Goal: Information Seeking & Learning: Learn about a topic

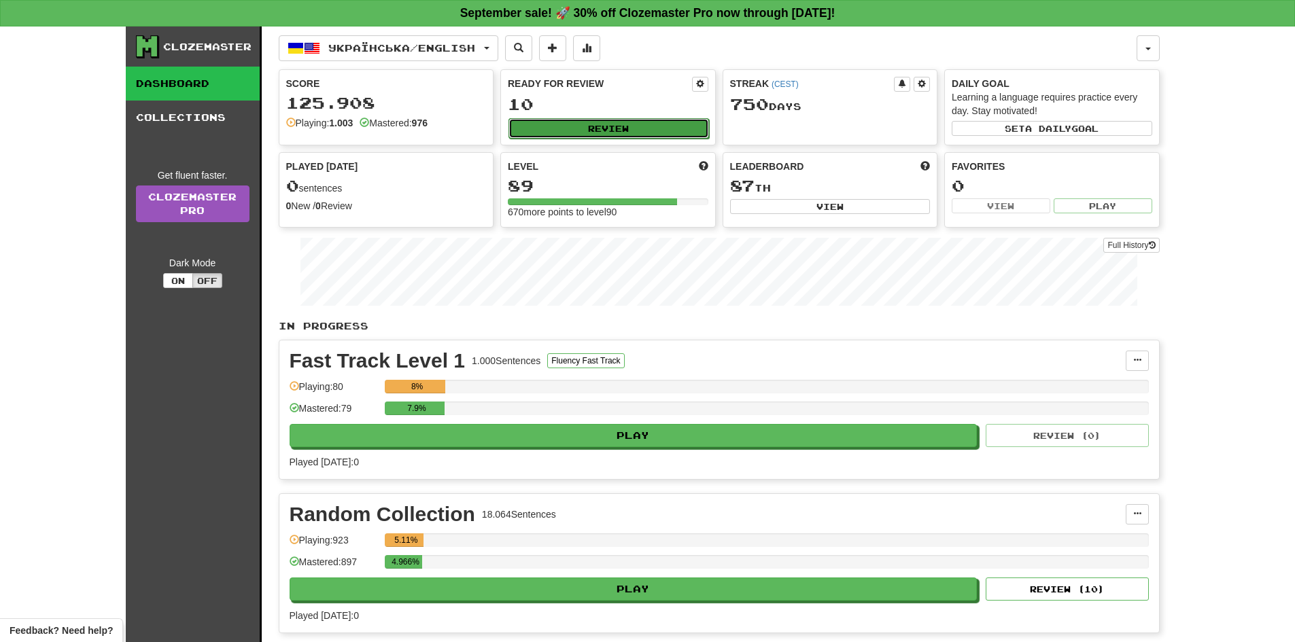
click at [667, 128] on button "Review" at bounding box center [608, 128] width 201 height 20
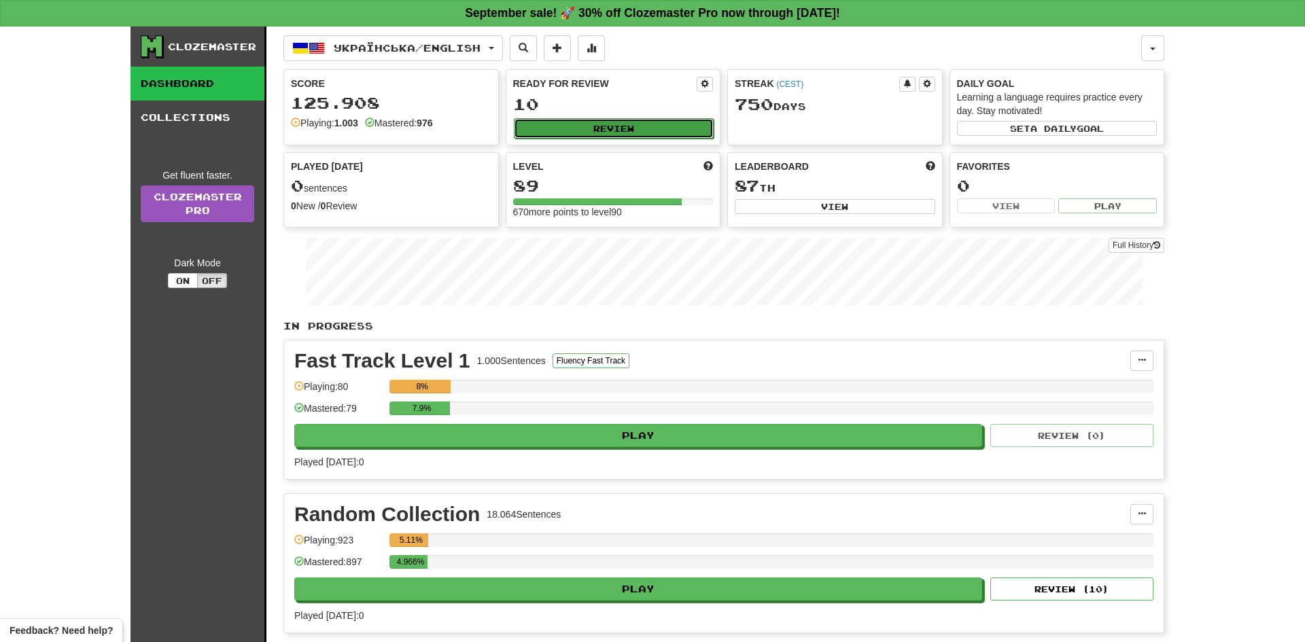
select select "**"
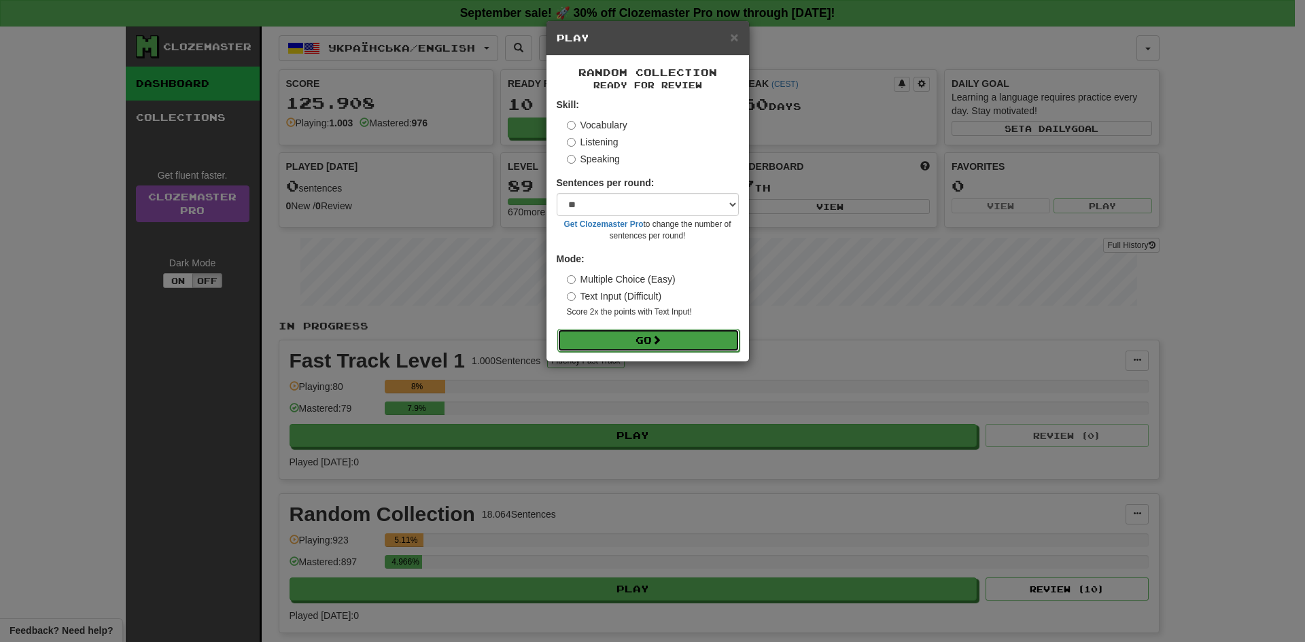
click at [657, 339] on span at bounding box center [657, 340] width 10 height 10
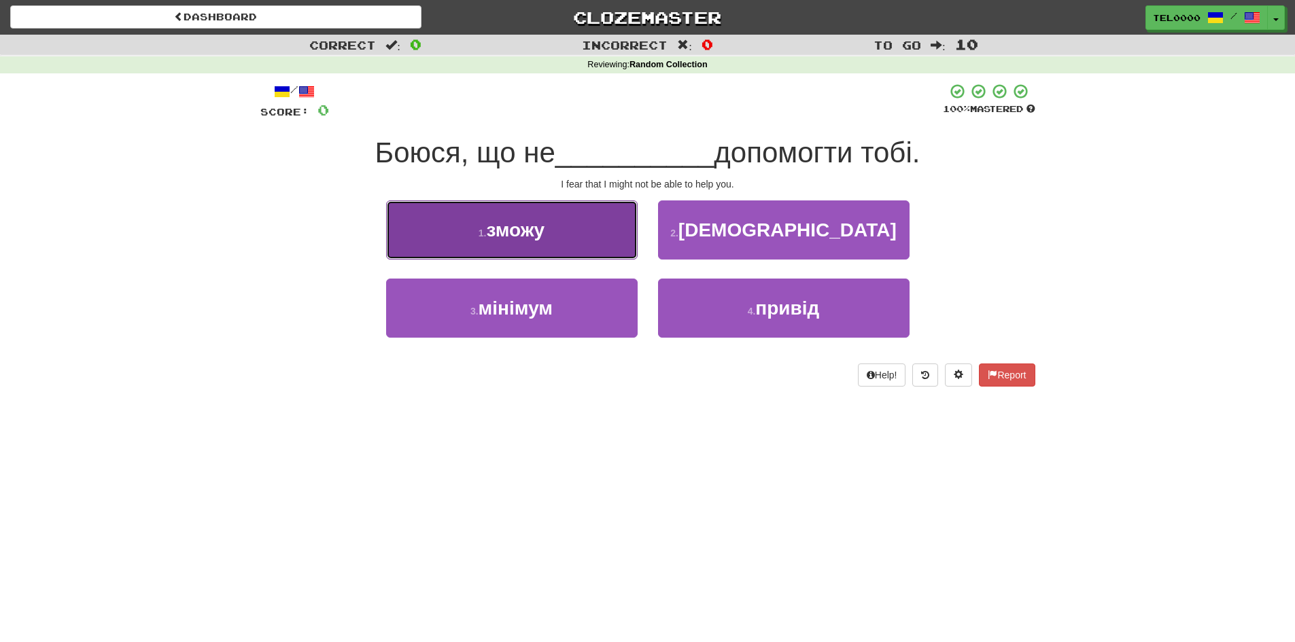
click at [622, 232] on button "1 . зможу" at bounding box center [512, 230] width 252 height 59
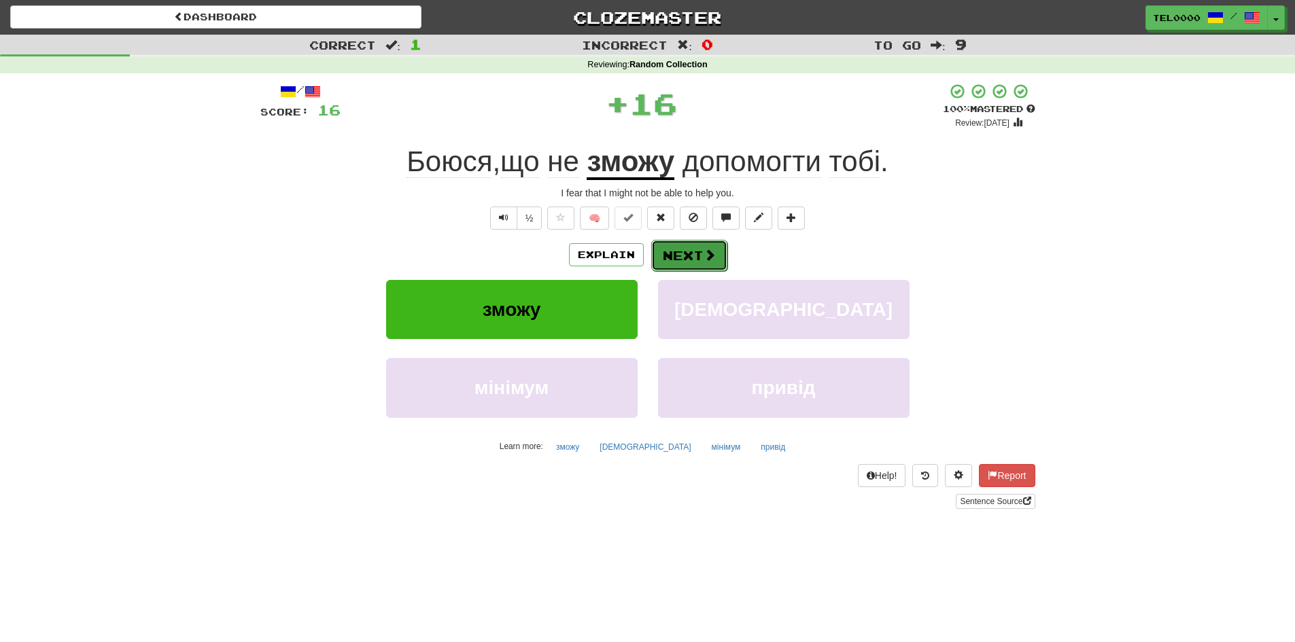
click at [706, 258] on span at bounding box center [710, 255] width 12 height 12
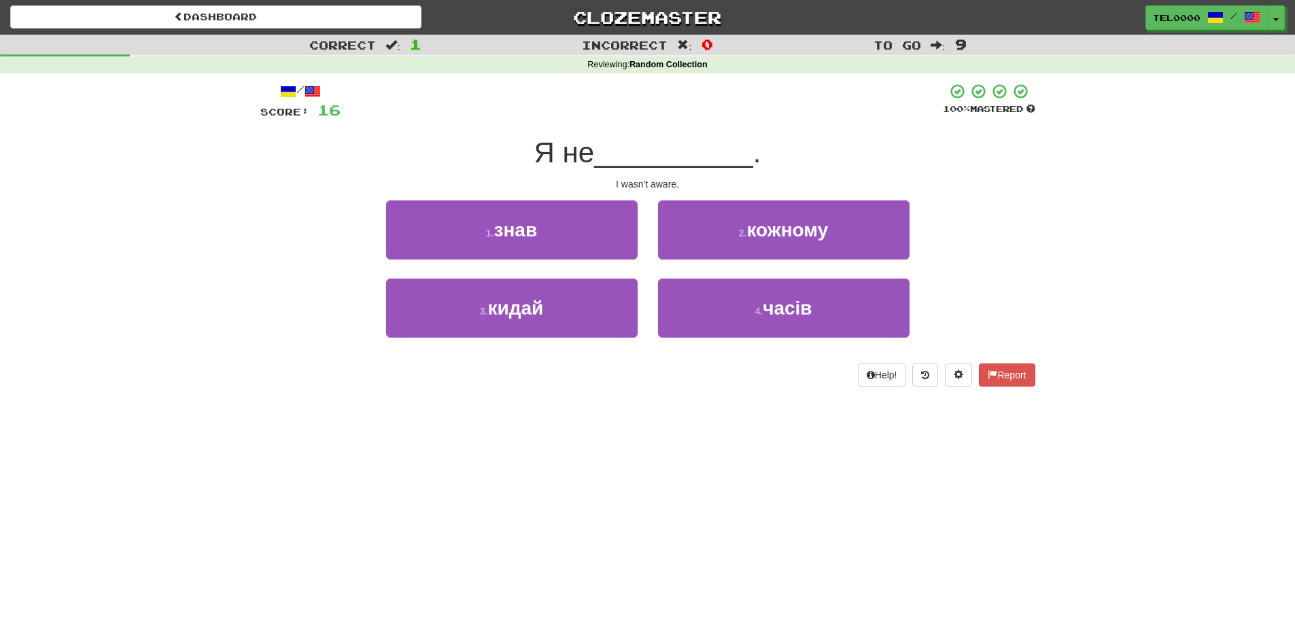
click at [638, 251] on div "1 . знав" at bounding box center [512, 240] width 272 height 78
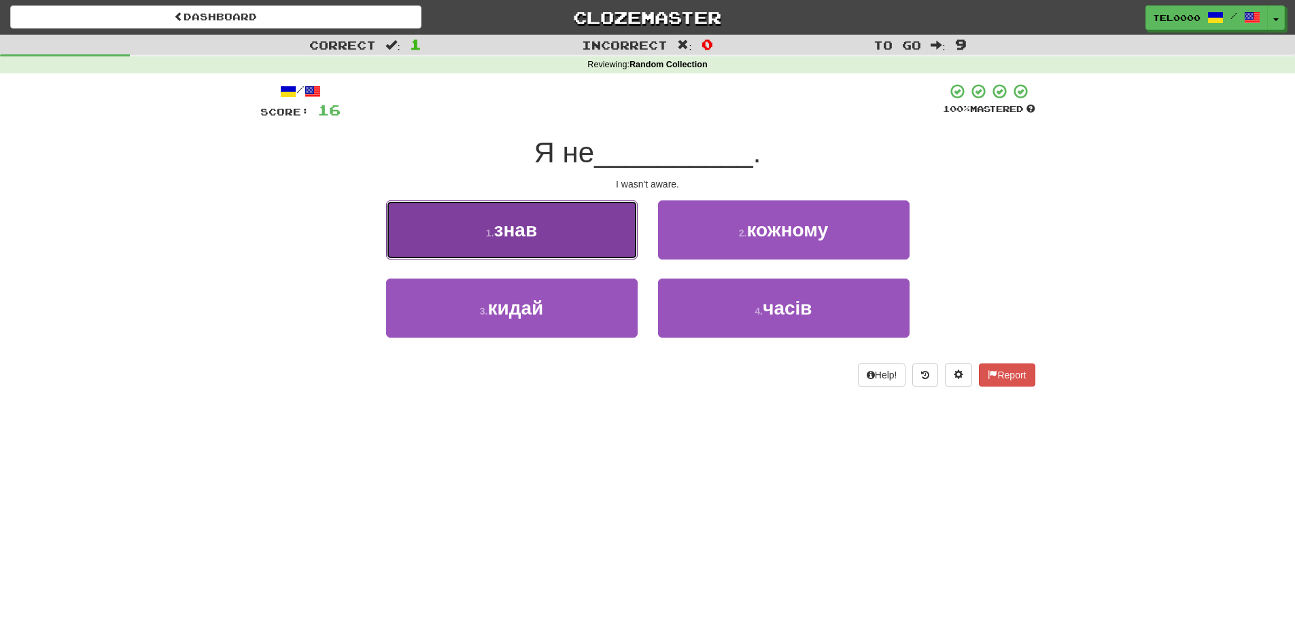
click at [623, 247] on button "1 . знав" at bounding box center [512, 230] width 252 height 59
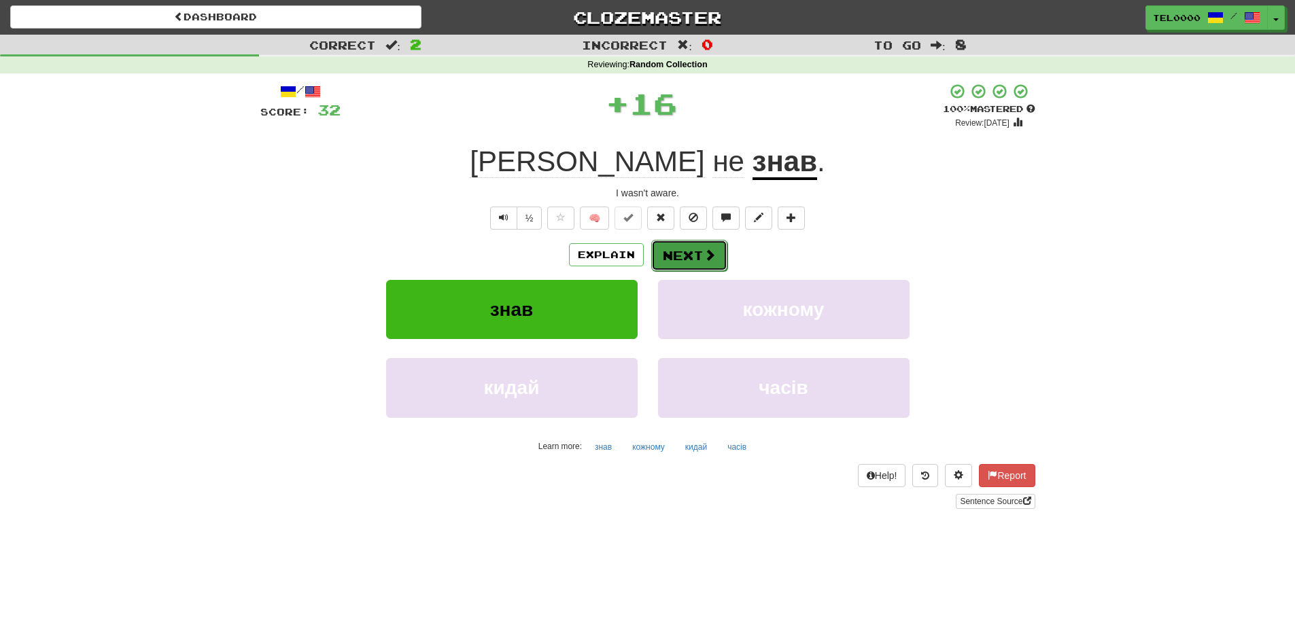
click at [698, 248] on button "Next" at bounding box center [689, 255] width 76 height 31
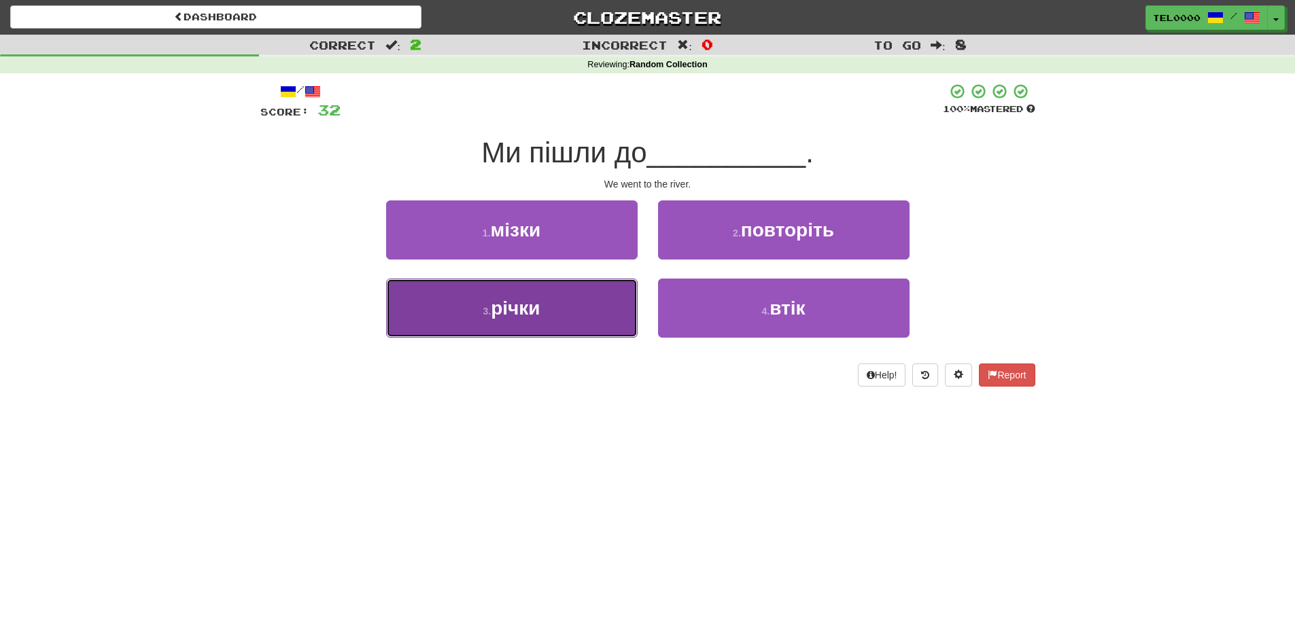
click at [594, 292] on button "3 . річки" at bounding box center [512, 308] width 252 height 59
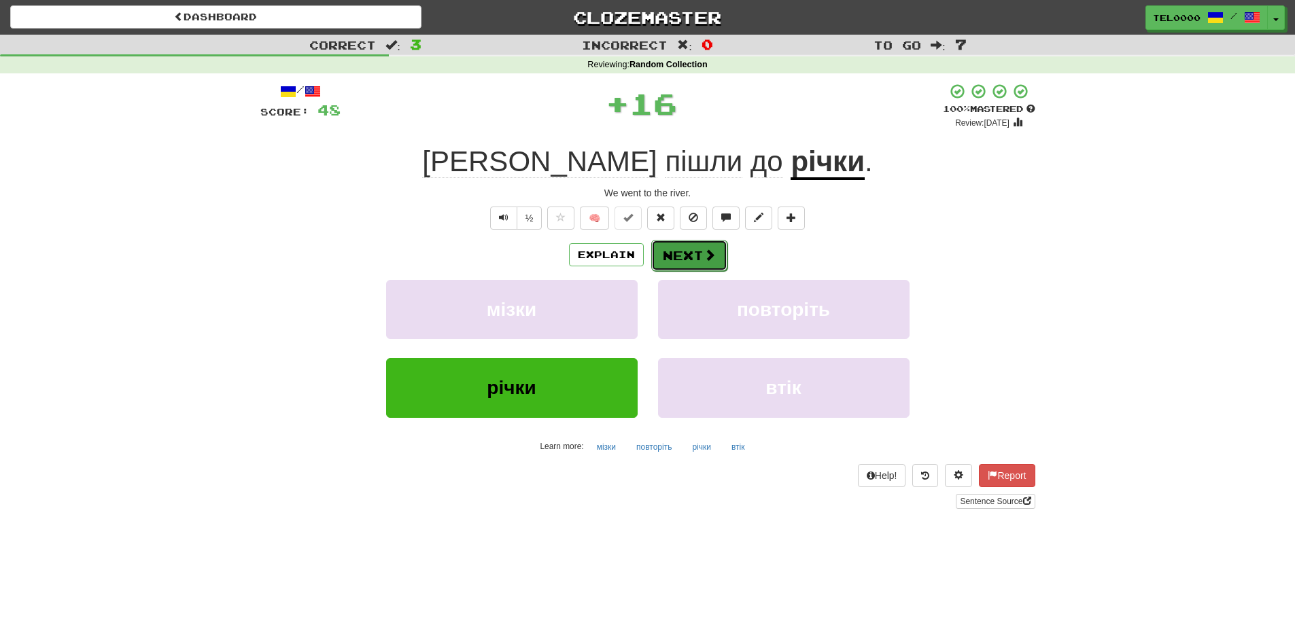
click at [680, 267] on button "Next" at bounding box center [689, 255] width 76 height 31
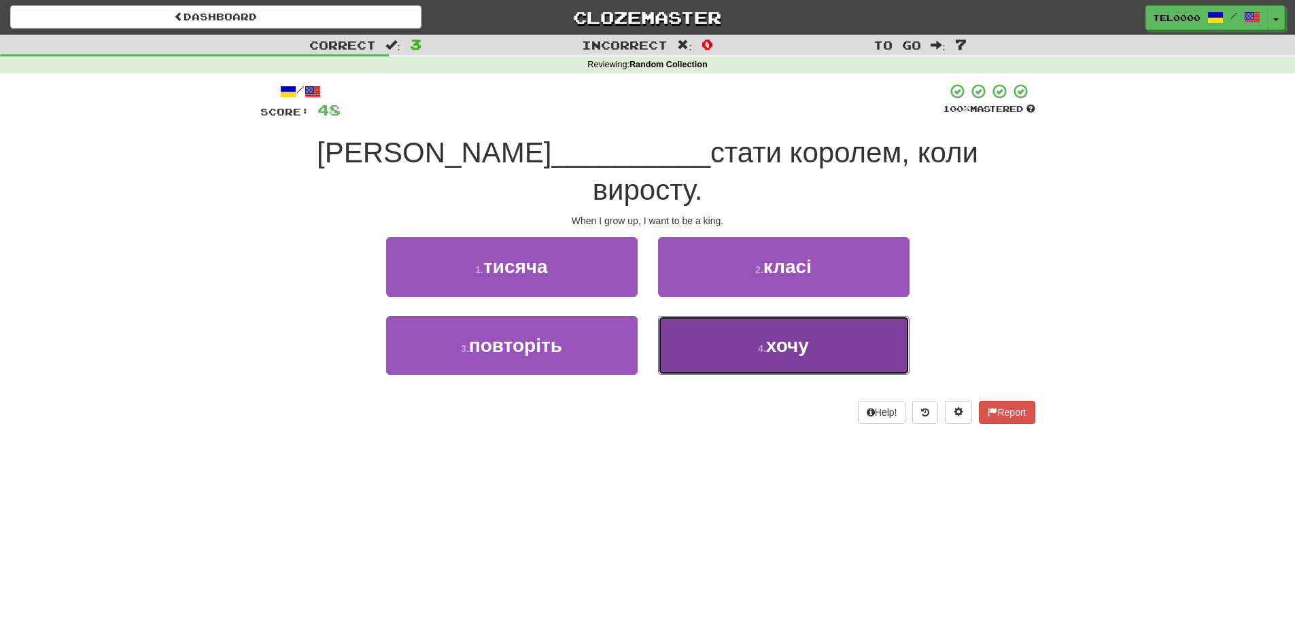
click at [700, 316] on button "4 . хочу" at bounding box center [784, 345] width 252 height 59
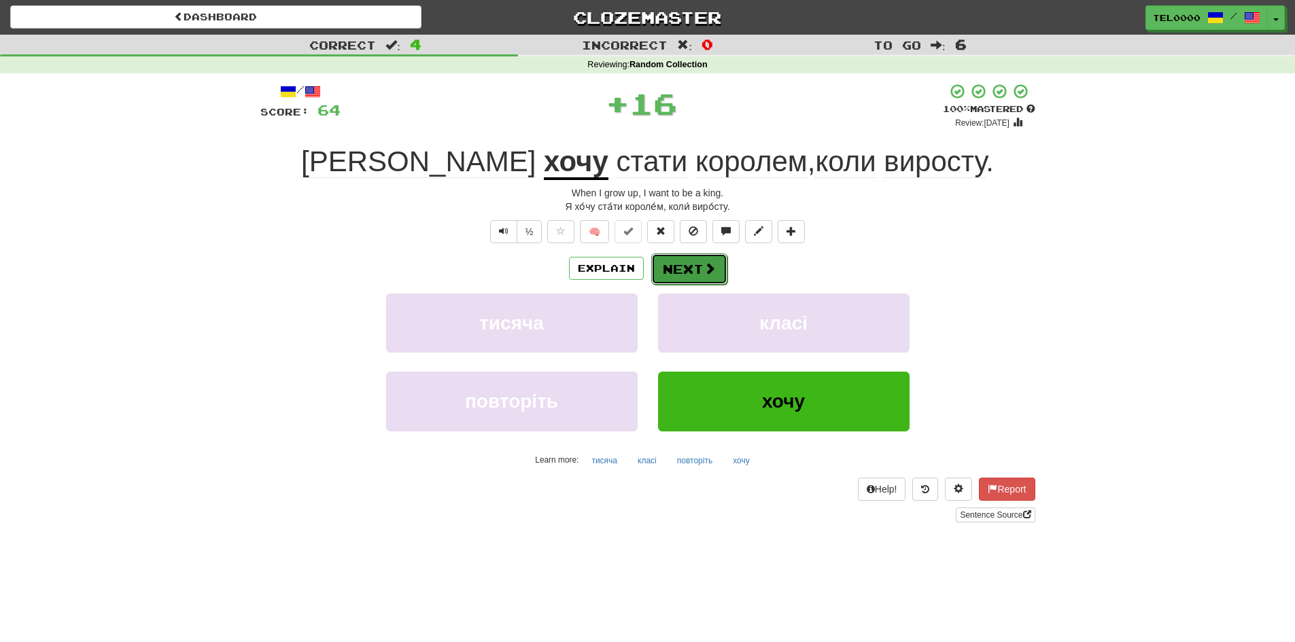
click at [693, 263] on button "Next" at bounding box center [689, 269] width 76 height 31
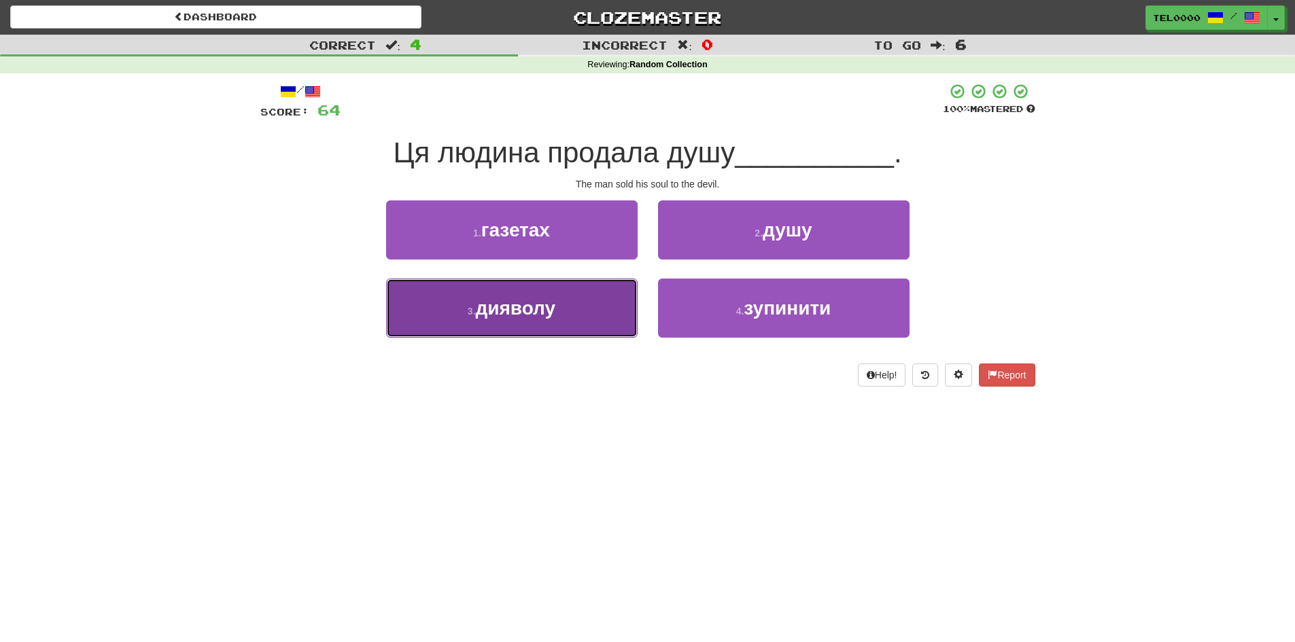
click at [591, 311] on button "3 . дияволу" at bounding box center [512, 308] width 252 height 59
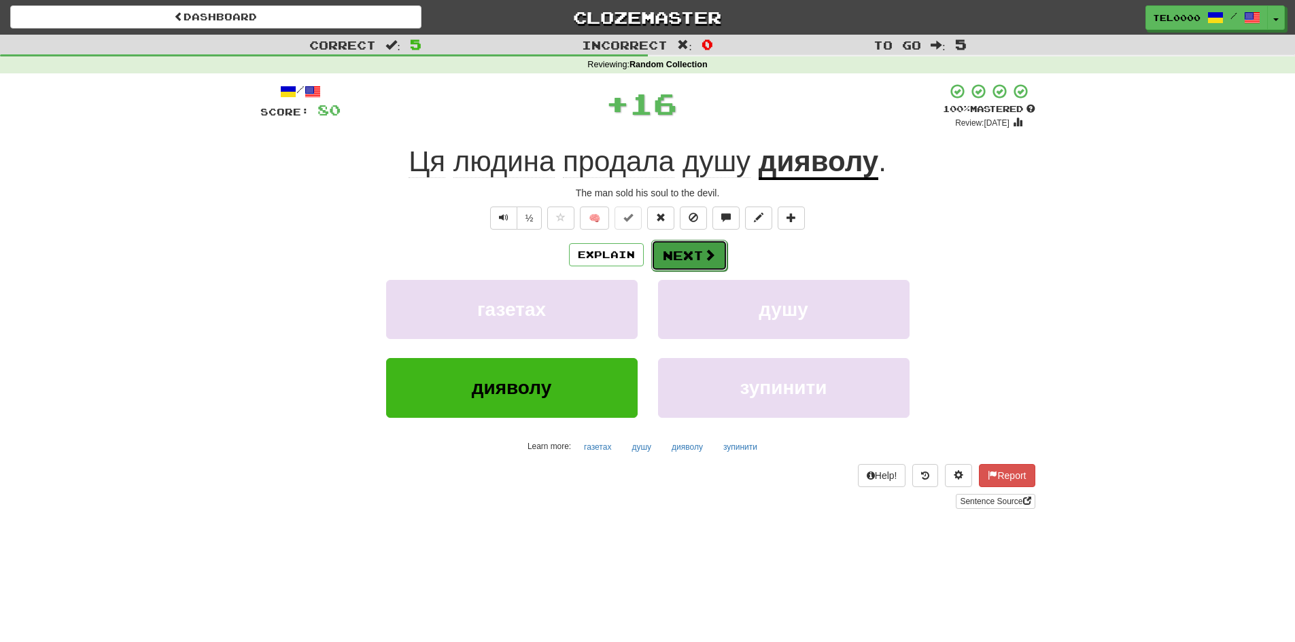
click at [682, 266] on button "Next" at bounding box center [689, 255] width 76 height 31
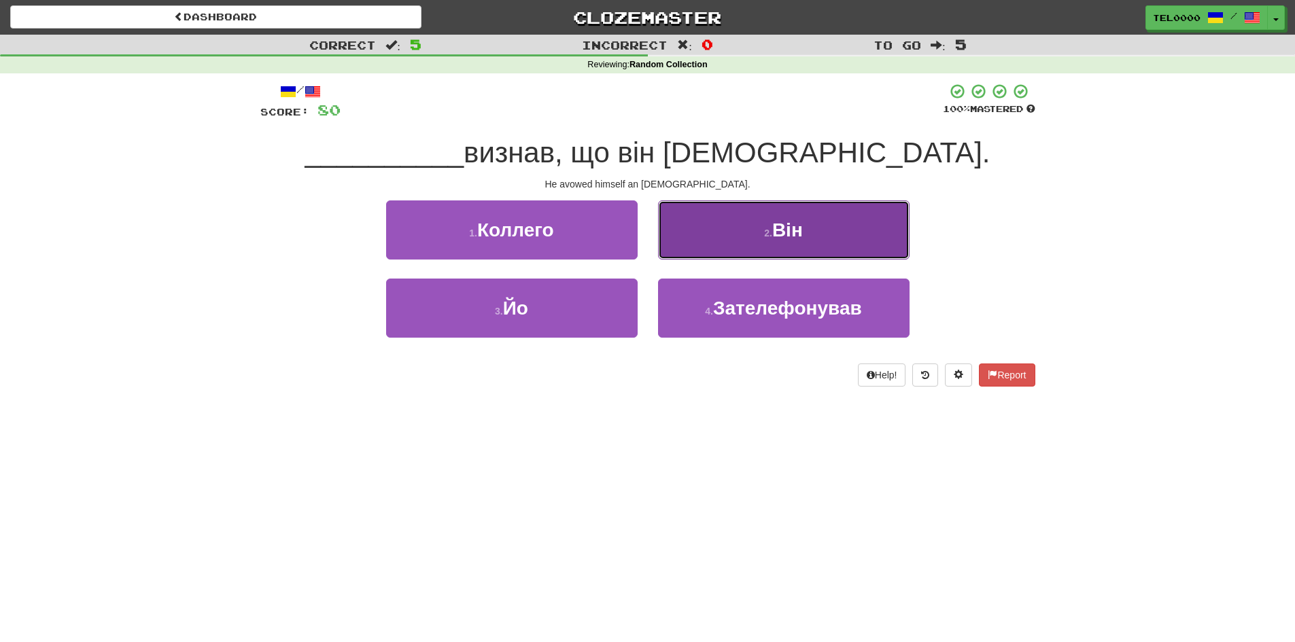
click at [691, 249] on button "2 . Він" at bounding box center [784, 230] width 252 height 59
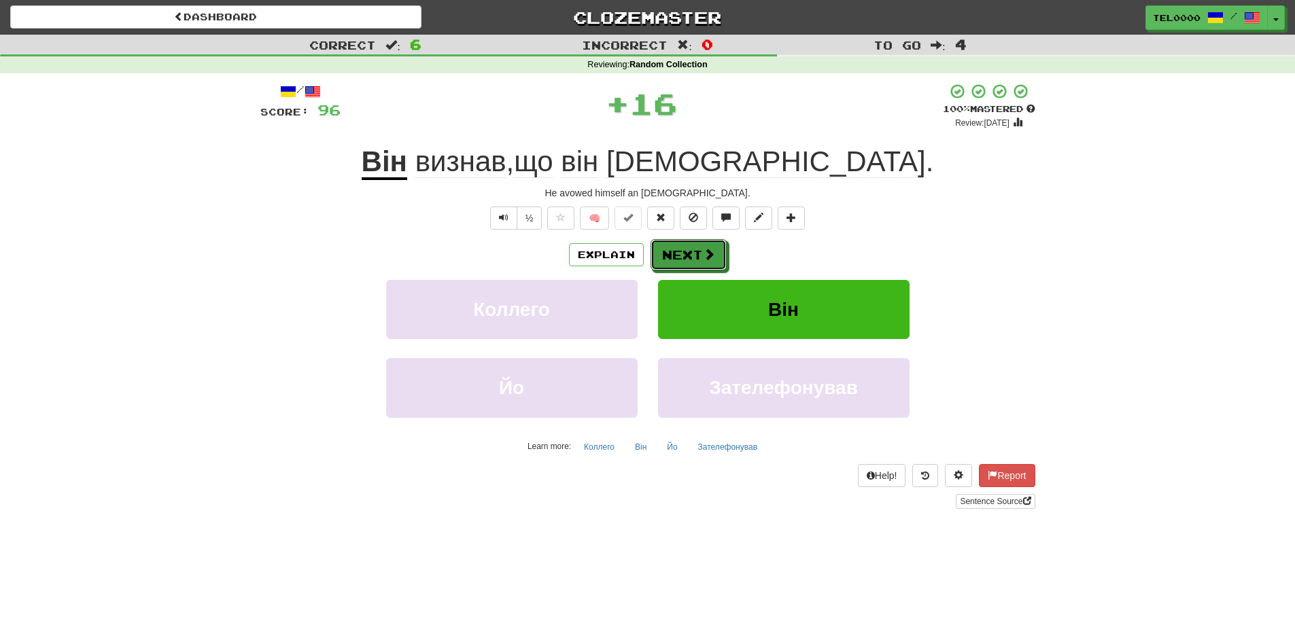
click at [691, 249] on button "Next" at bounding box center [689, 254] width 76 height 31
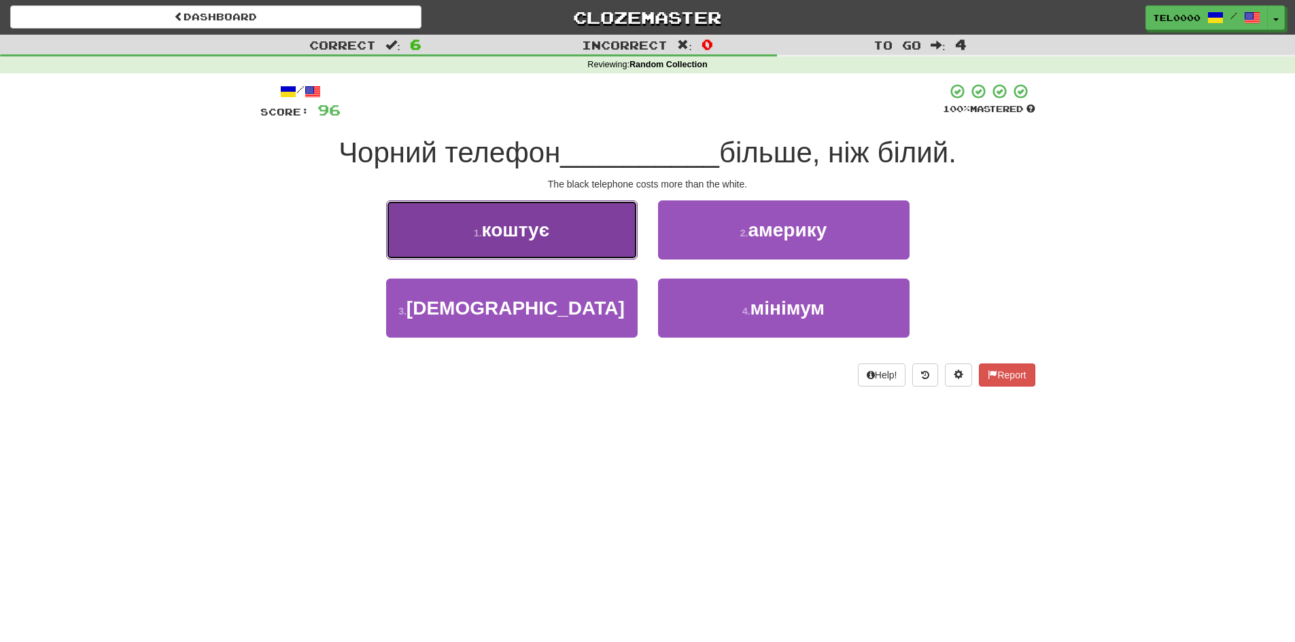
click at [635, 245] on button "1 . коштує" at bounding box center [512, 230] width 252 height 59
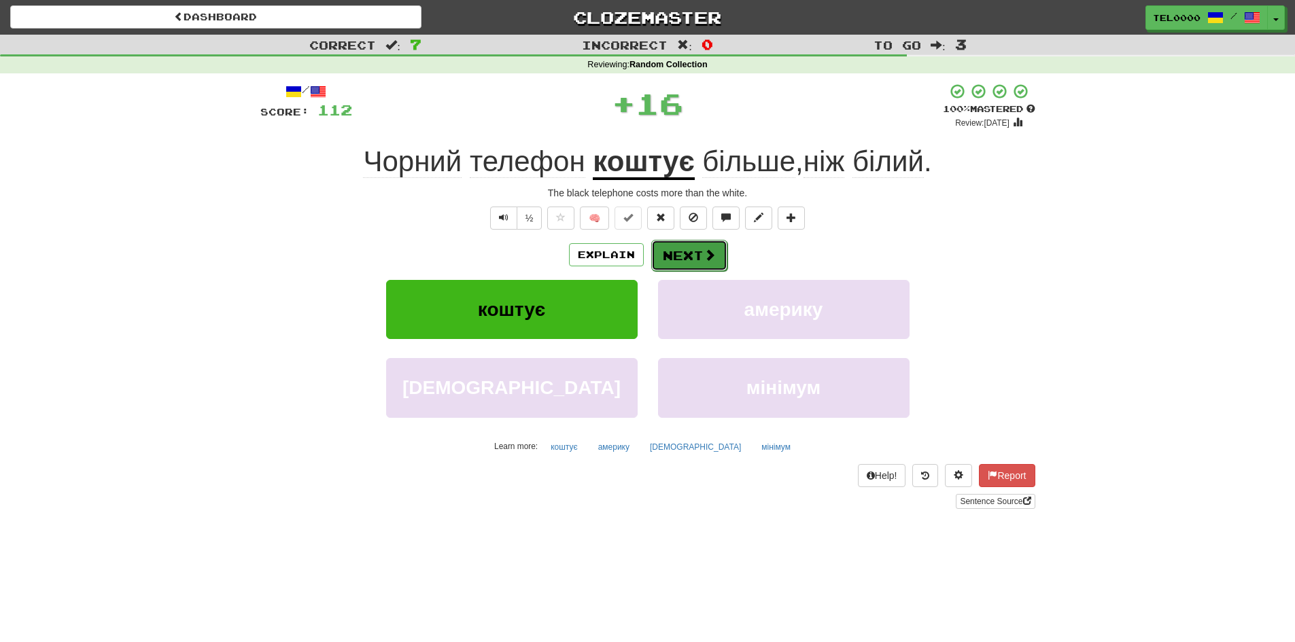
click at [661, 245] on button "Next" at bounding box center [689, 255] width 76 height 31
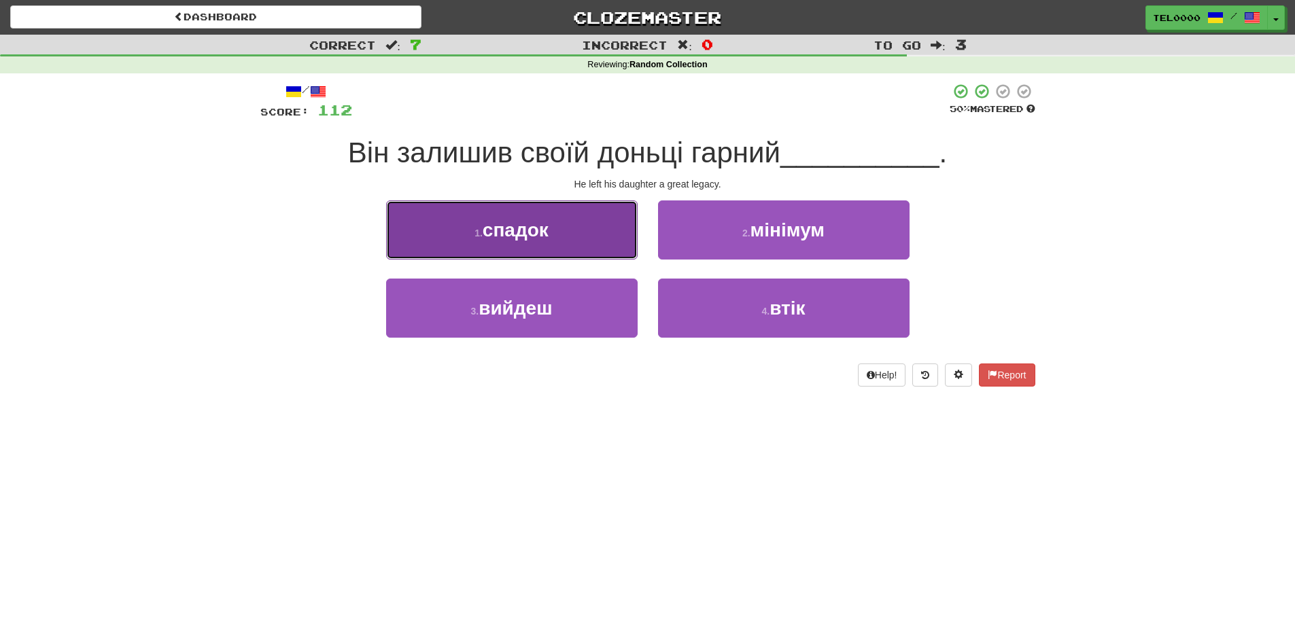
click at [615, 245] on button "1 . спадок" at bounding box center [512, 230] width 252 height 59
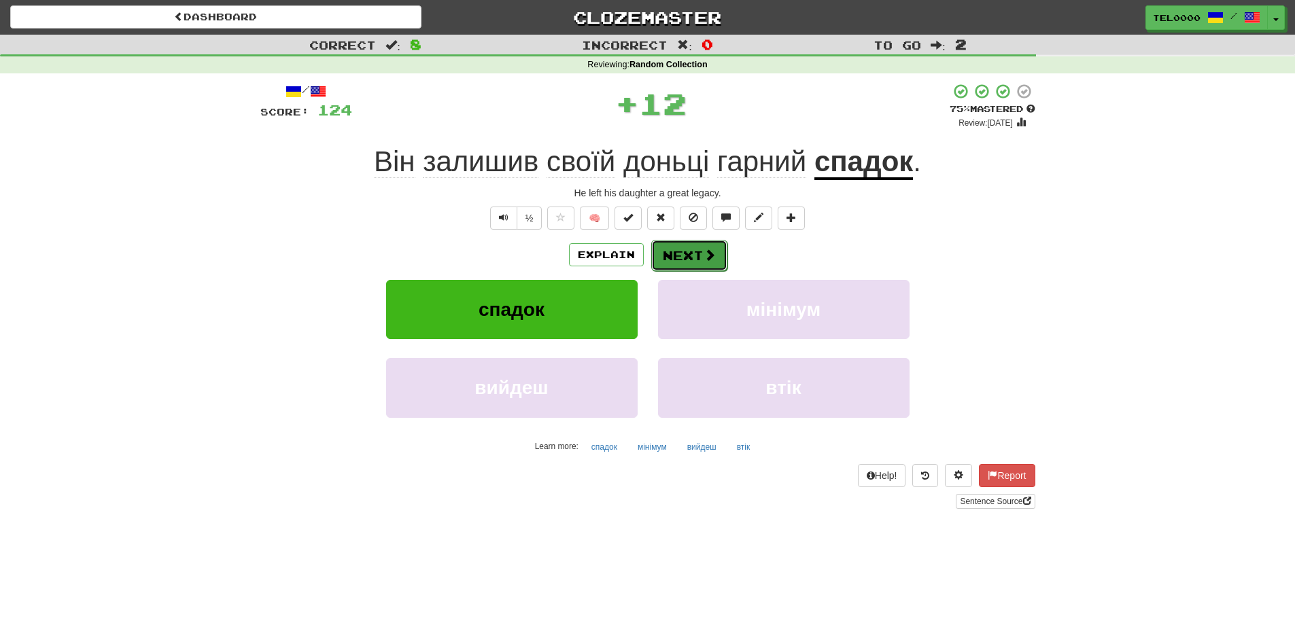
click at [659, 253] on button "Next" at bounding box center [689, 255] width 76 height 31
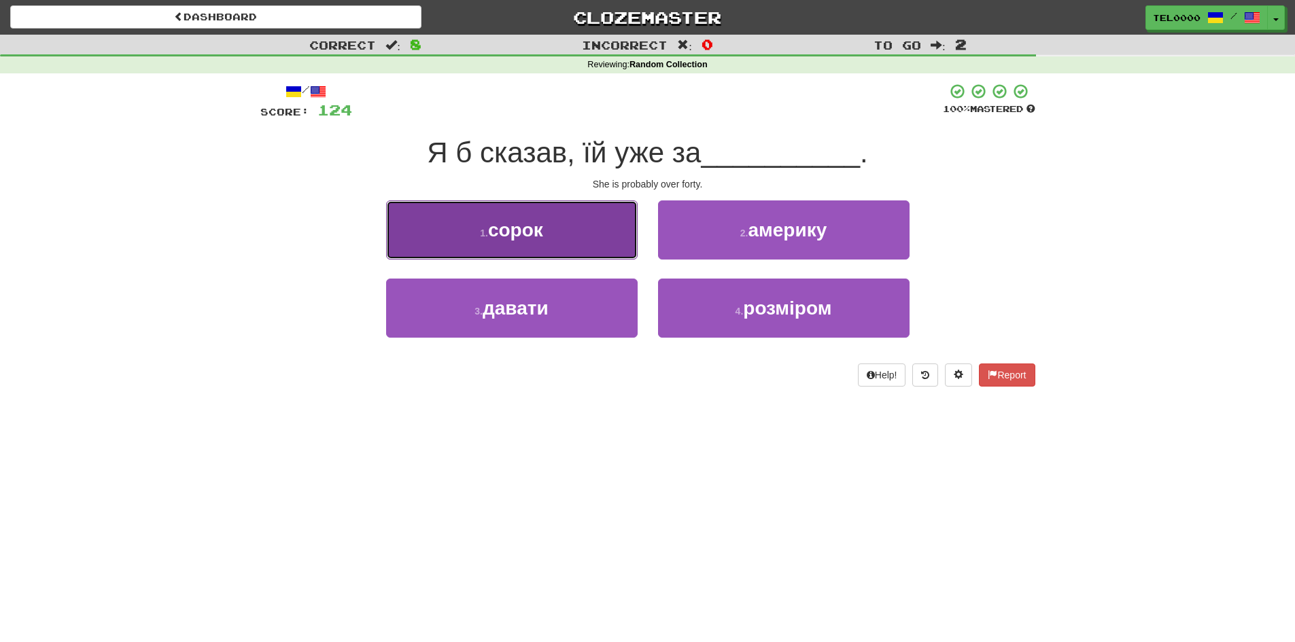
click at [617, 249] on button "1 . сорок" at bounding box center [512, 230] width 252 height 59
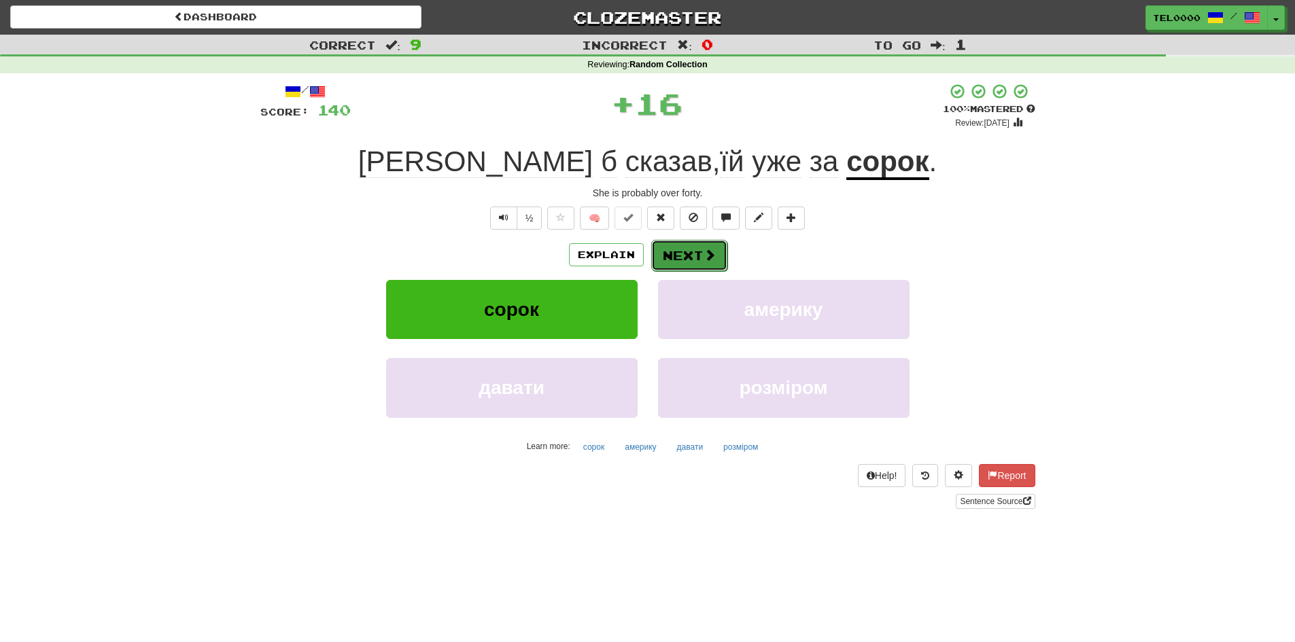
click at [678, 257] on button "Next" at bounding box center [689, 255] width 76 height 31
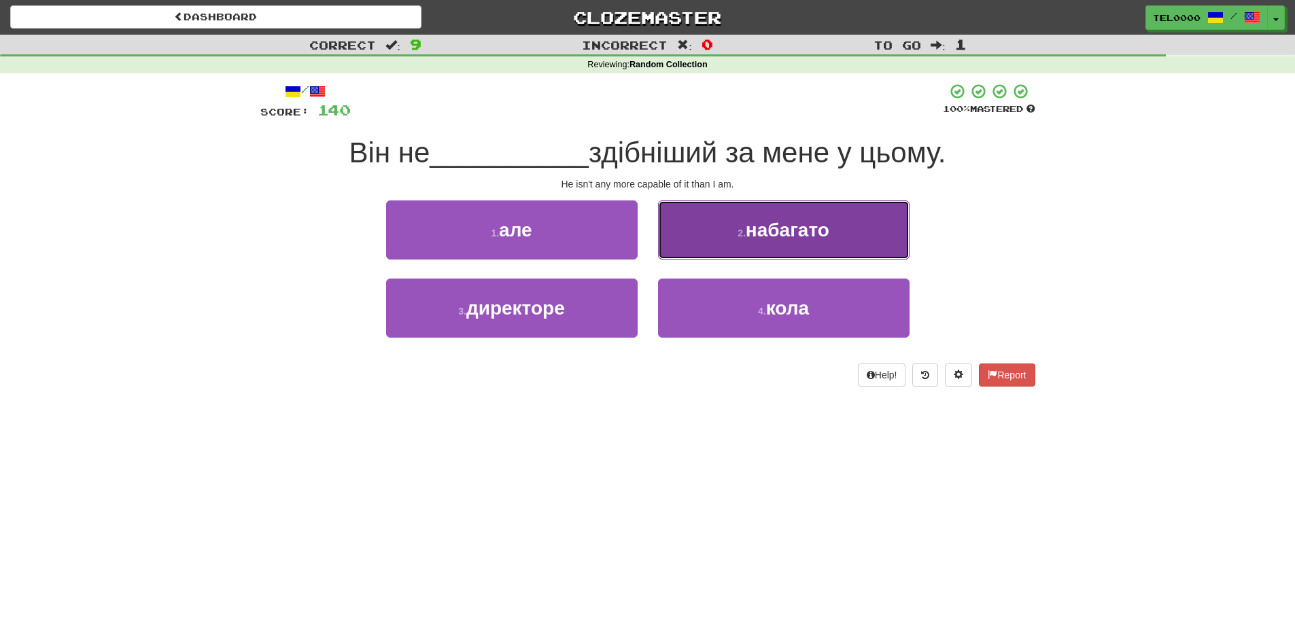
click at [667, 247] on button "2 . набагато" at bounding box center [784, 230] width 252 height 59
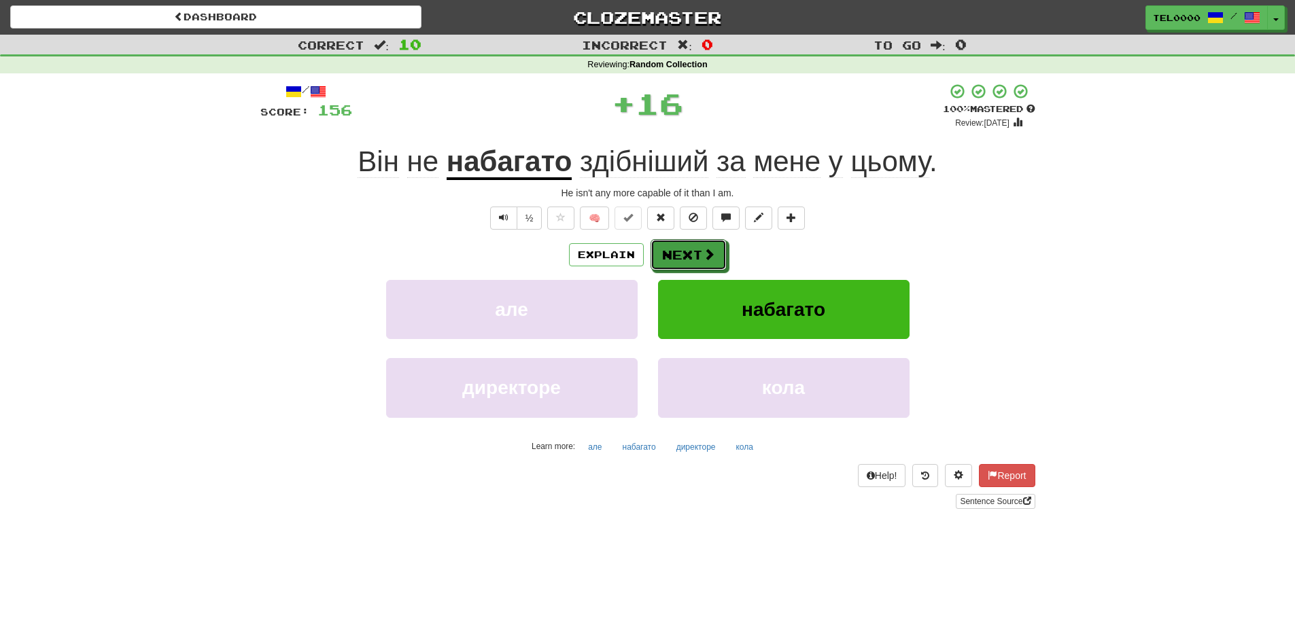
click at [667, 247] on button "Next" at bounding box center [689, 254] width 76 height 31
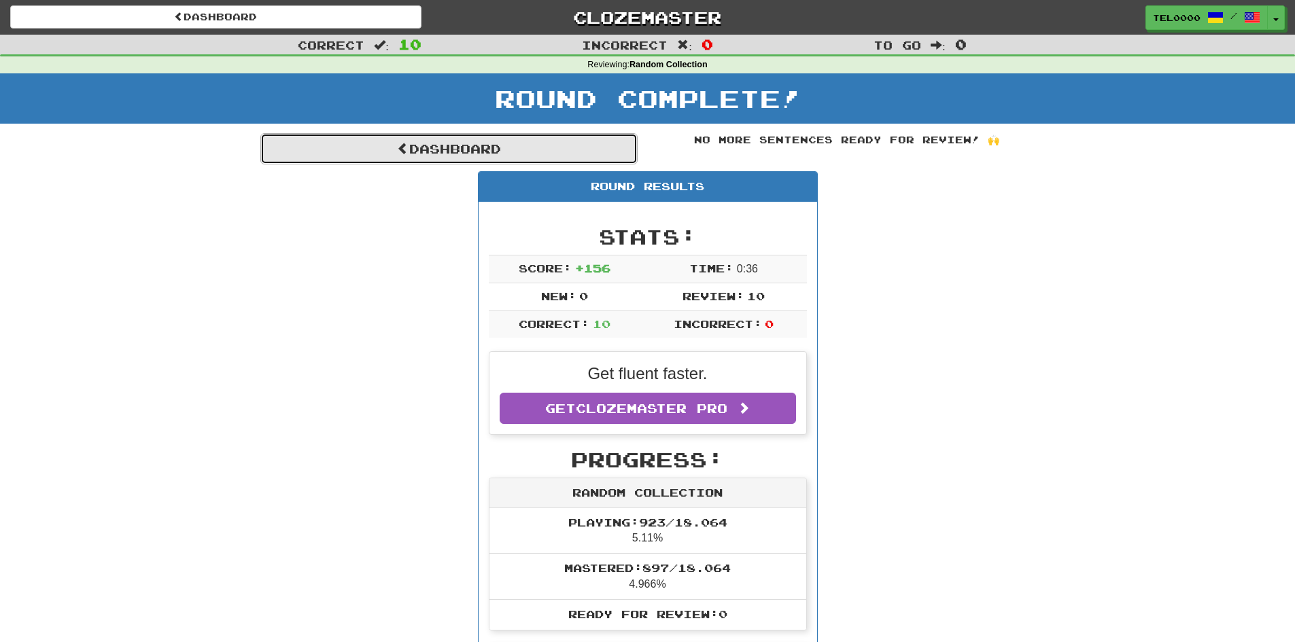
click at [568, 160] on link "Dashboard" at bounding box center [448, 148] width 377 height 31
